Goal: Find contact information: Find contact information

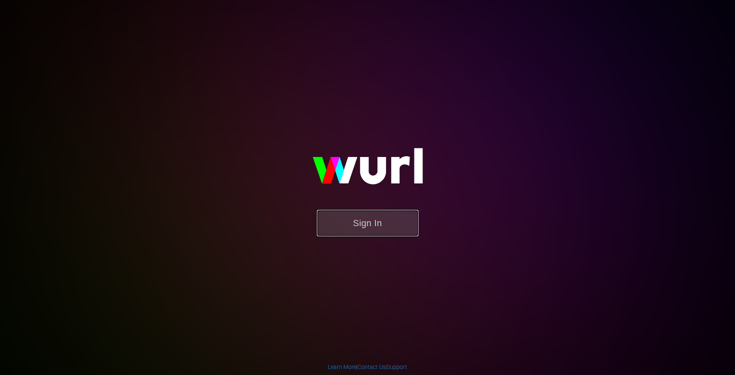
click at [337, 221] on button "Sign In" at bounding box center [368, 223] width 102 height 26
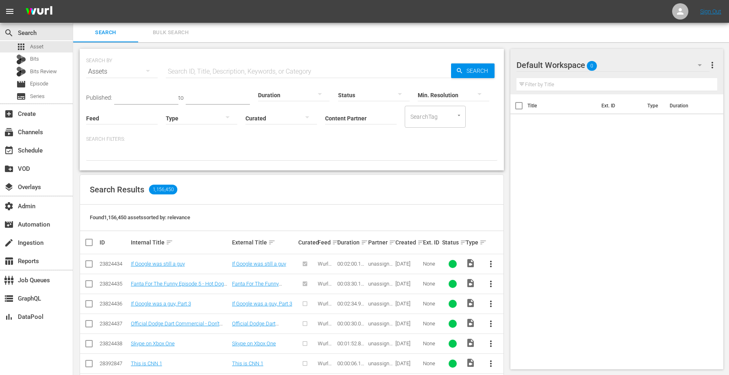
click at [671, 6] on nav "menu Sign Out" at bounding box center [364, 11] width 729 height 23
click at [682, 9] on icon at bounding box center [680, 12] width 10 height 10
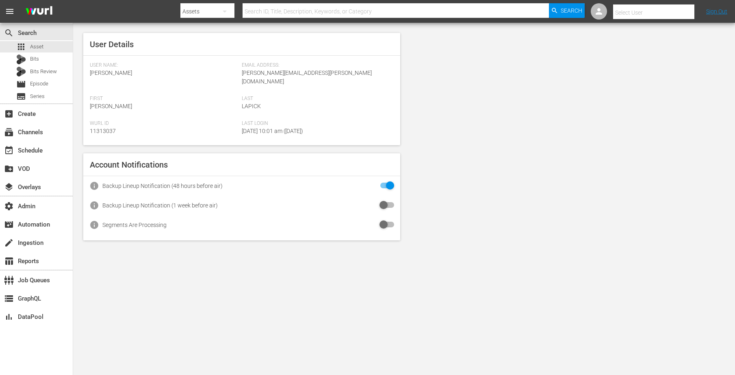
click at [668, 13] on input "text" at bounding box center [665, 13] width 104 height 20
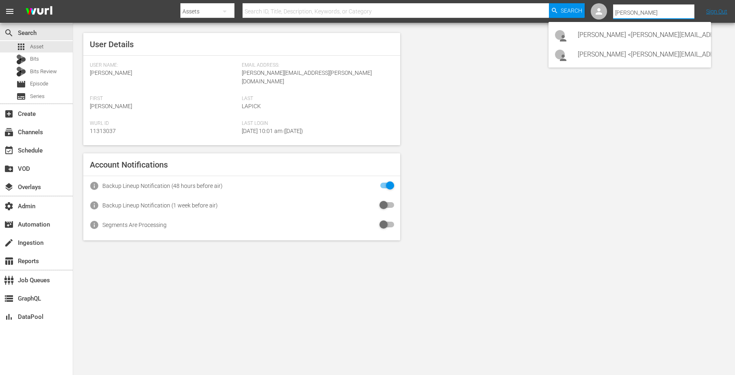
scroll to position [0, 29]
click at [617, 50] on div "Mehmet Gunduz <mehmet.gunduz@videoelephant.tv>" at bounding box center [612, 55] width 127 height 20
type input "Mehmet Gunduz (11314886)"
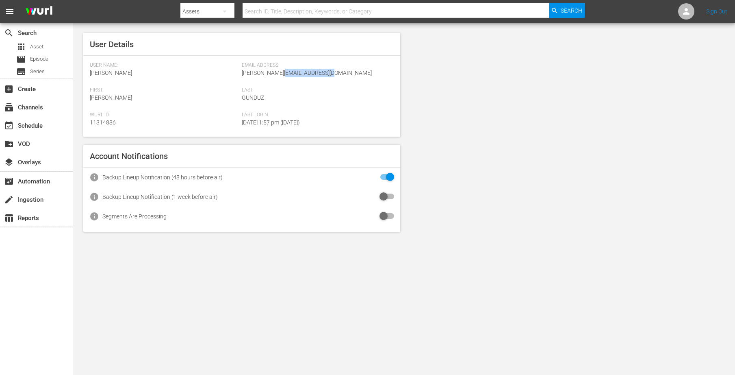
drag, startPoint x: 357, startPoint y: 71, endPoint x: 295, endPoint y: 75, distance: 61.9
click at [295, 75] on div "Email Address: mehmet.gunduz@videoelephant.tv" at bounding box center [318, 74] width 152 height 25
copy span "videoelephant.tv"
